Goal: Find specific page/section: Find specific page/section

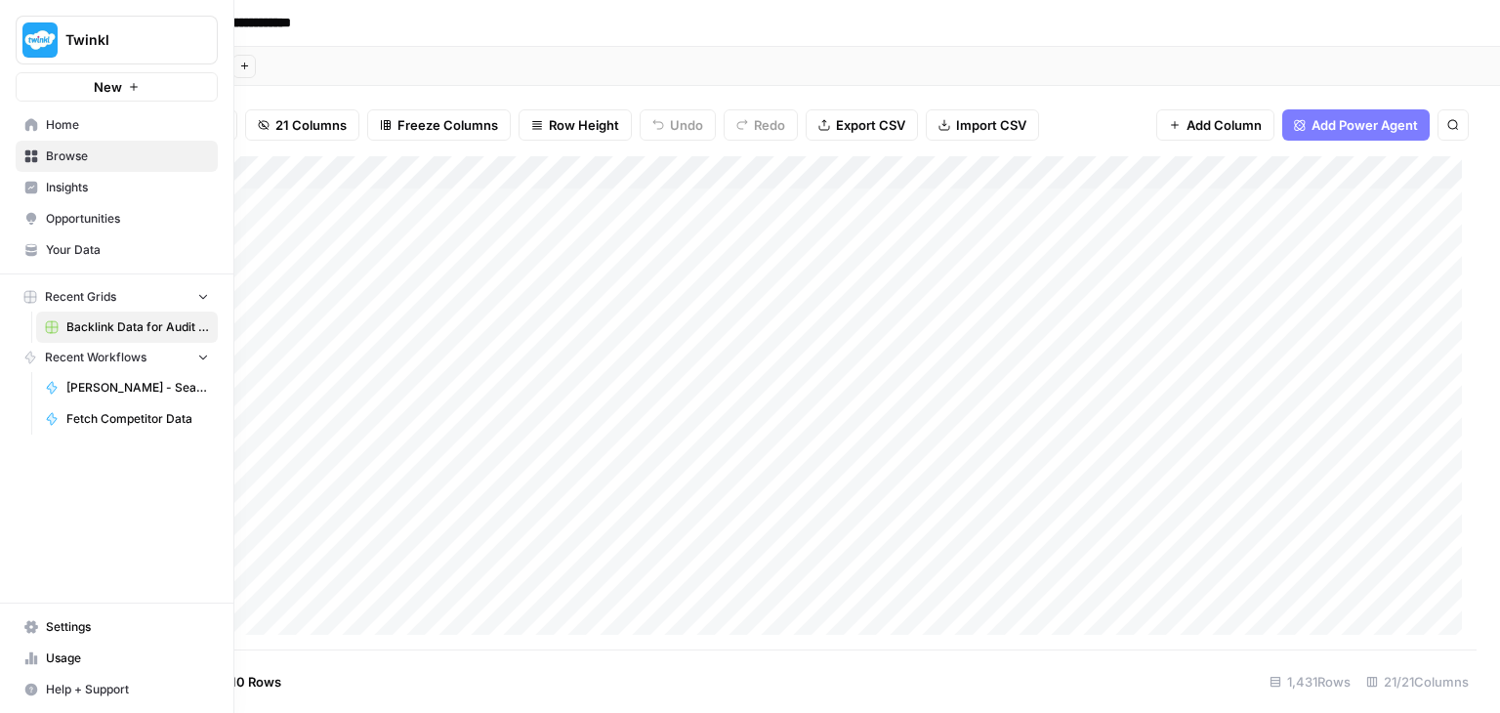
click at [69, 653] on span "Usage" at bounding box center [127, 658] width 163 height 18
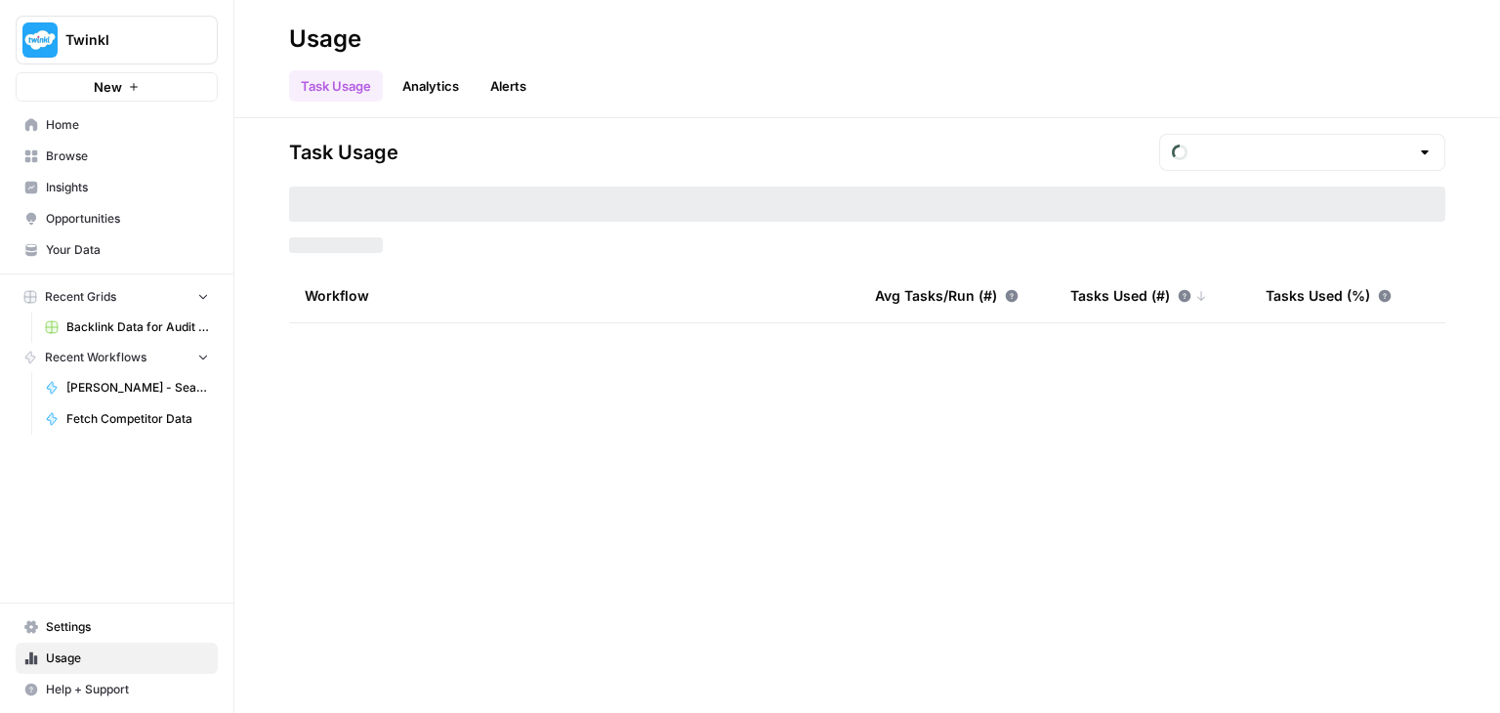
type input "September Tasks"
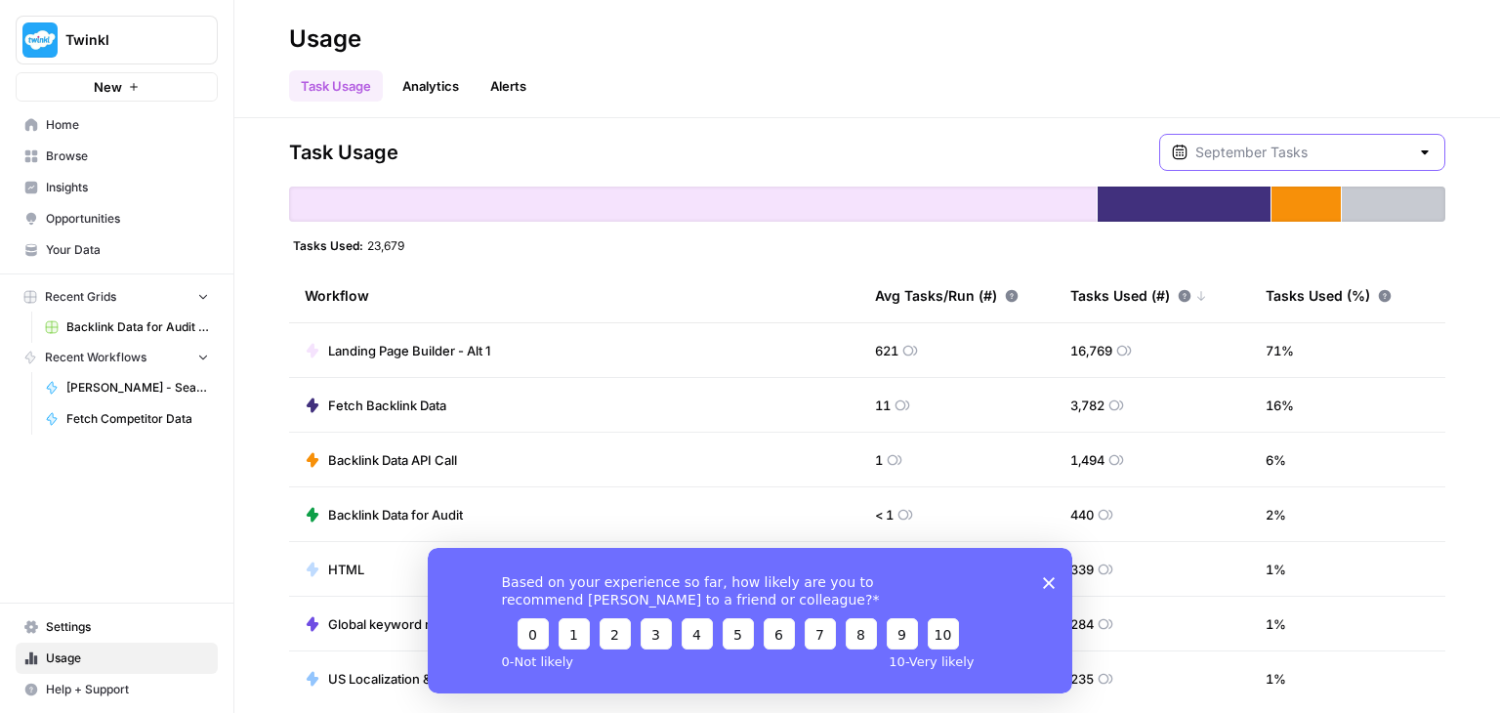
click at [1342, 153] on input "text" at bounding box center [1302, 153] width 214 height 20
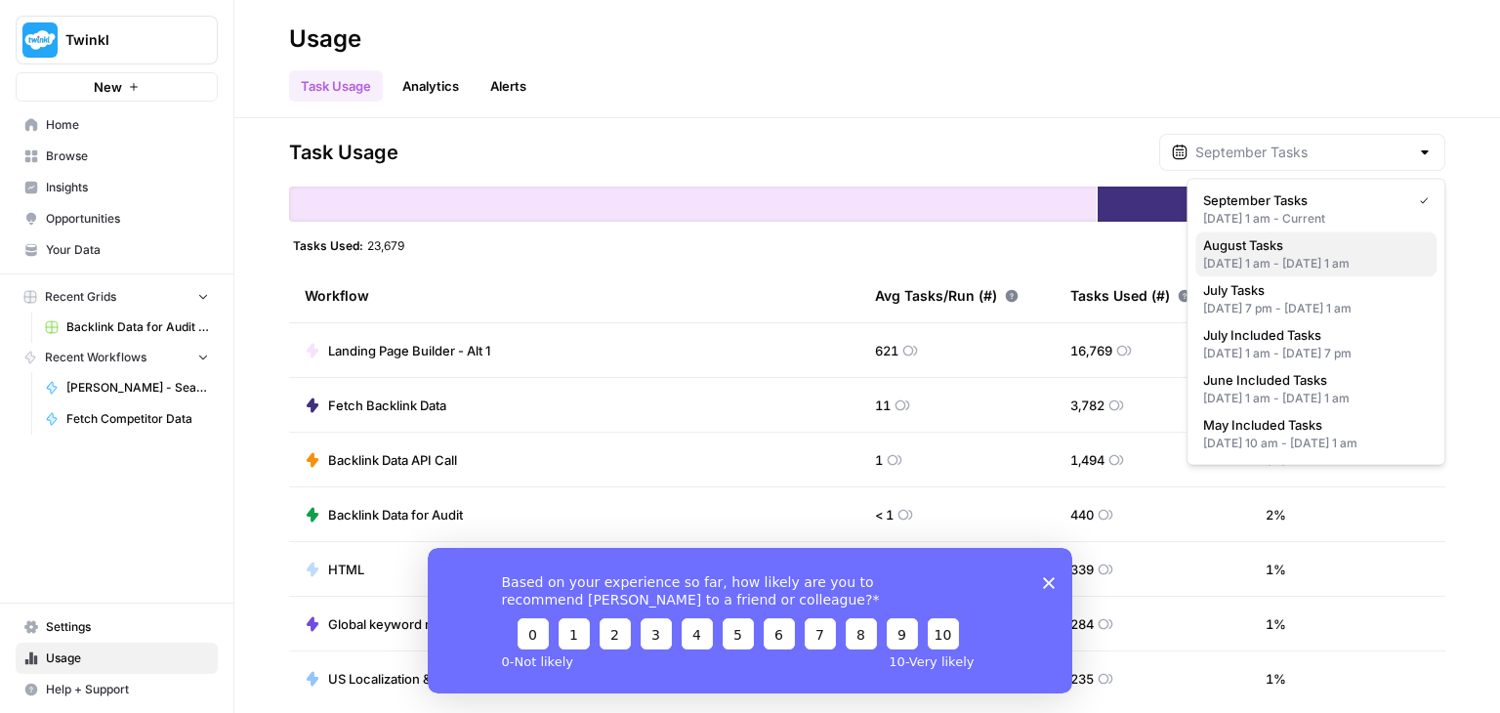
click at [1335, 263] on div "[DATE] 1 am - [DATE] 1 am" at bounding box center [1316, 264] width 226 height 18
type input "August Tasks"
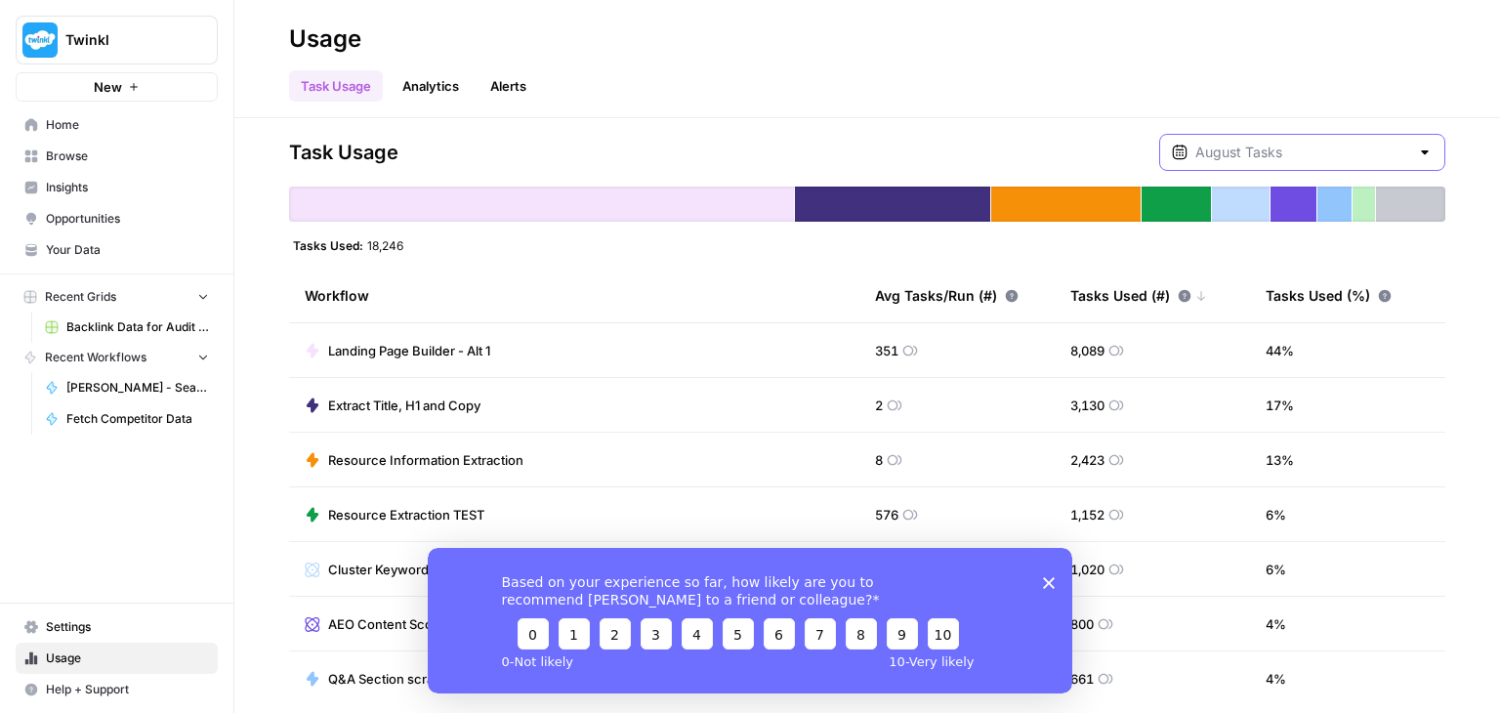
click at [1285, 152] on input "text" at bounding box center [1302, 153] width 214 height 20
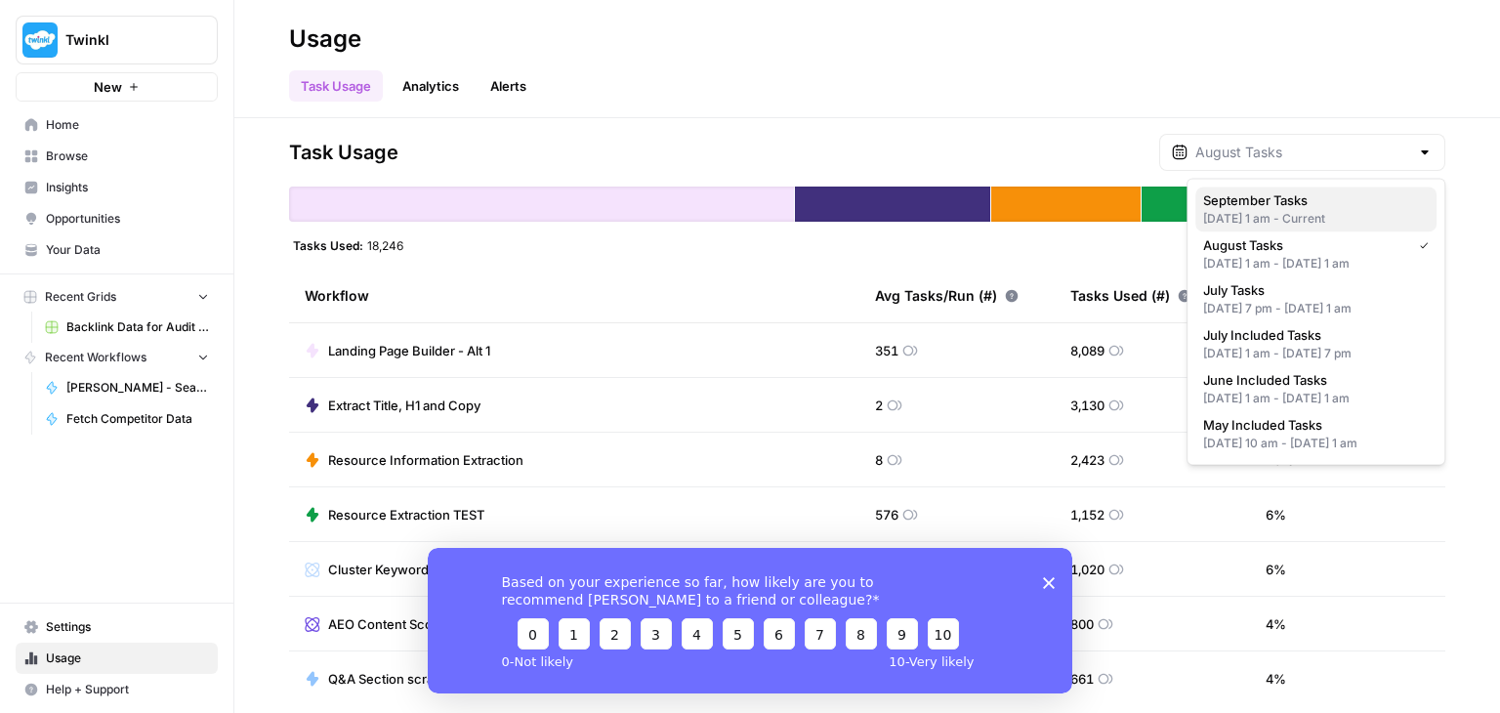
click at [1272, 208] on span "September Tasks" at bounding box center [1312, 200] width 218 height 20
type input "September Tasks"
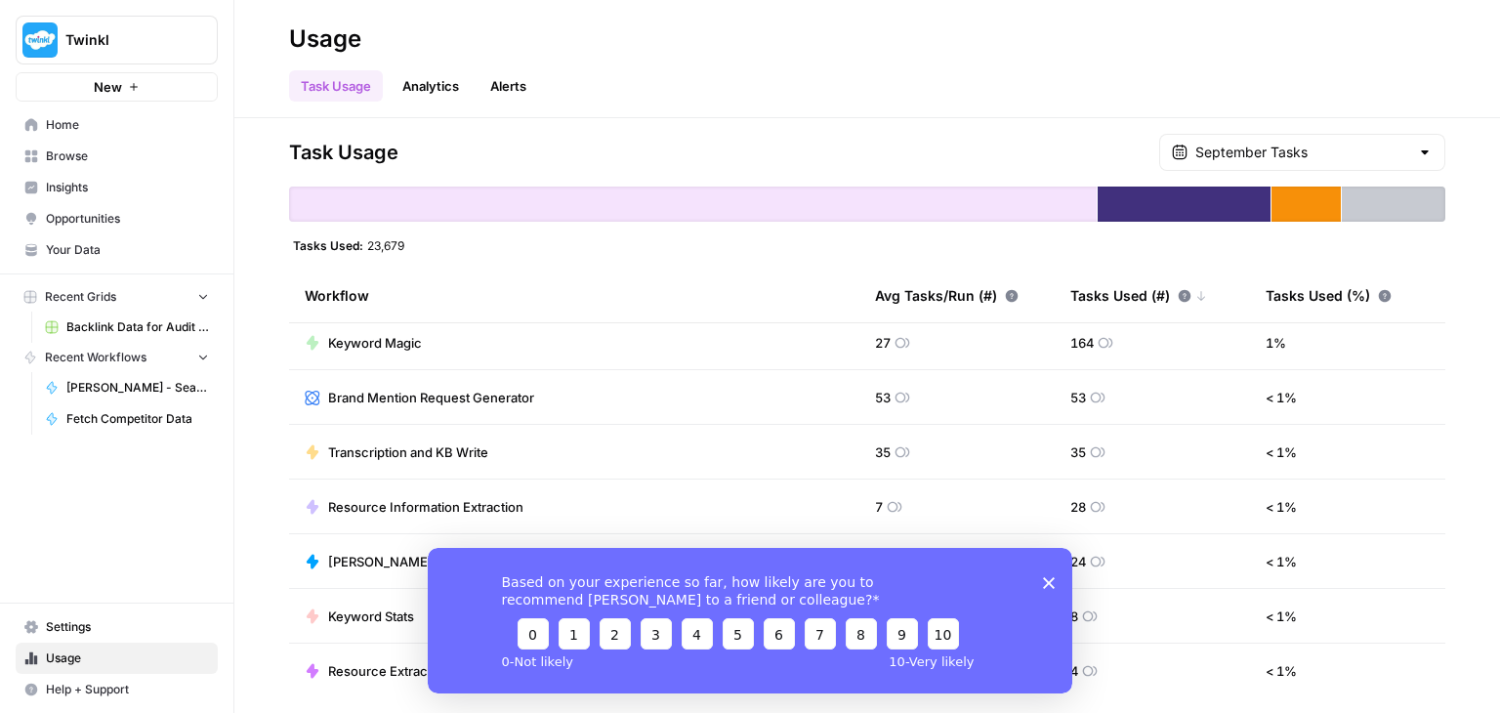
scroll to position [391, 0]
